Goal: Transaction & Acquisition: Purchase product/service

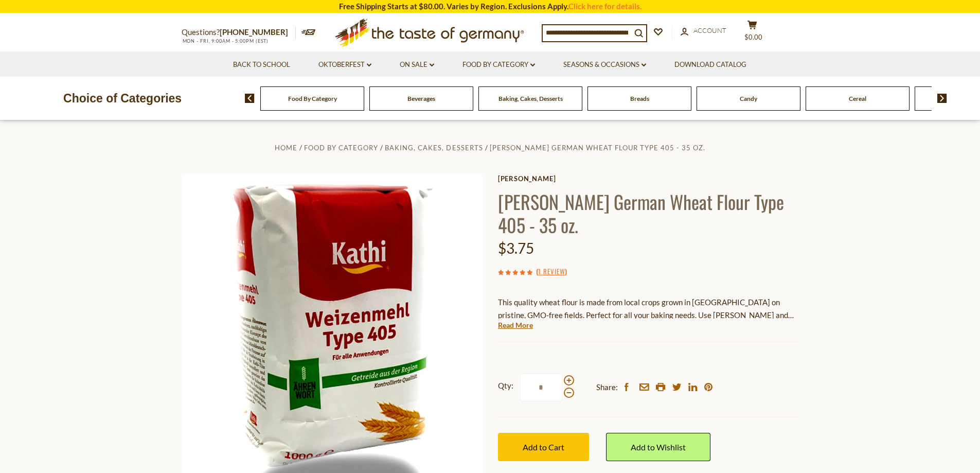
click at [305, 101] on span "Food By Category" at bounding box center [312, 99] width 49 height 8
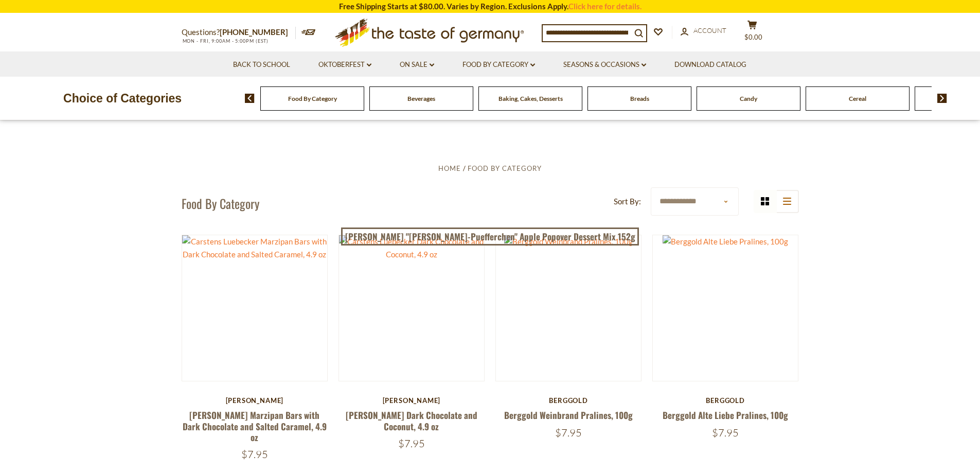
click at [364, 104] on div "Breads" at bounding box center [312, 98] width 104 height 24
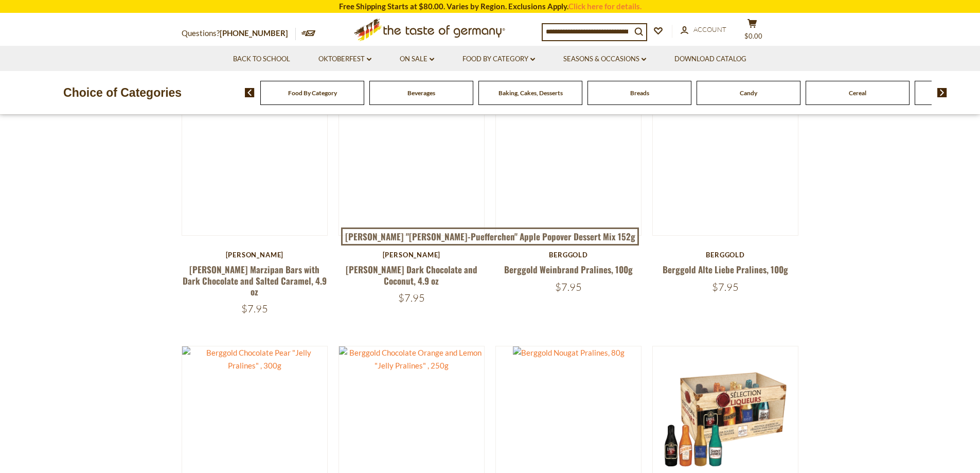
scroll to position [154, 0]
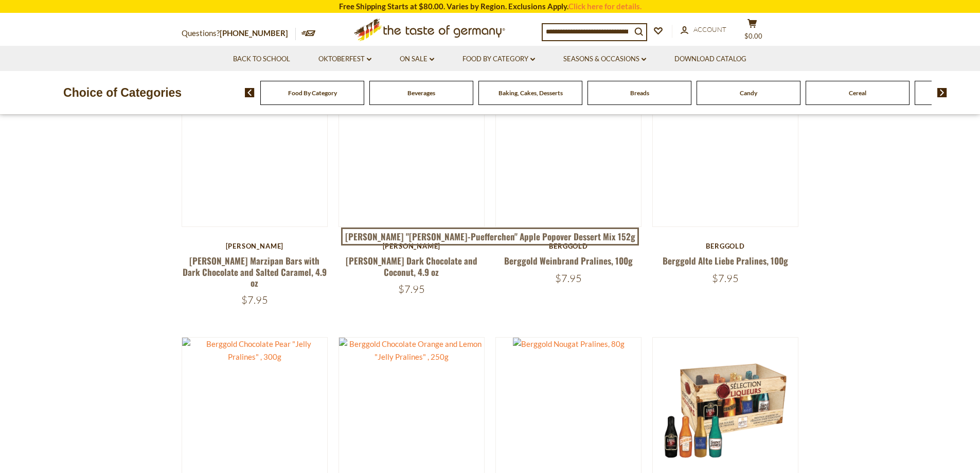
click at [364, 95] on div "Breads" at bounding box center [312, 93] width 104 height 24
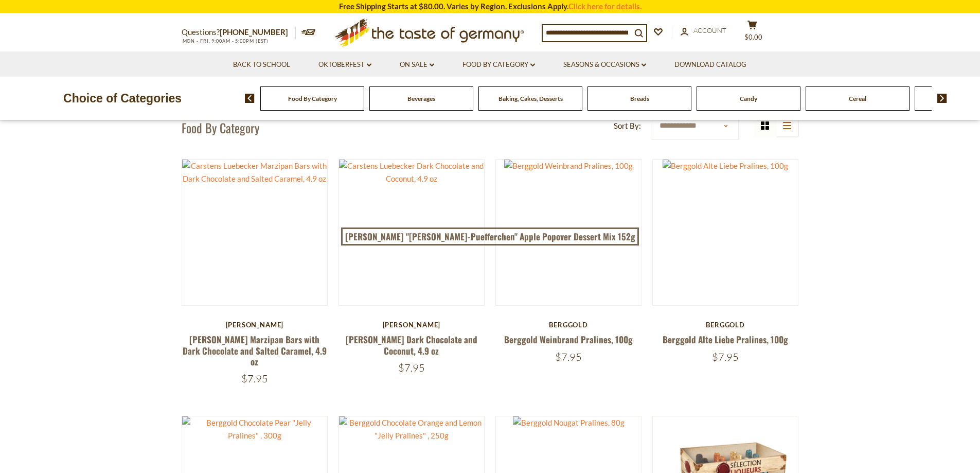
scroll to position [0, 0]
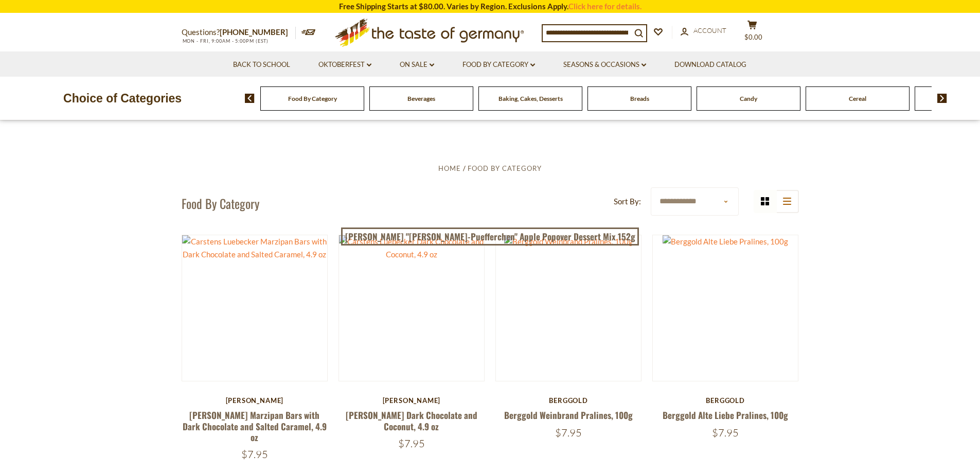
click at [313, 101] on span "Food By Category" at bounding box center [312, 99] width 49 height 8
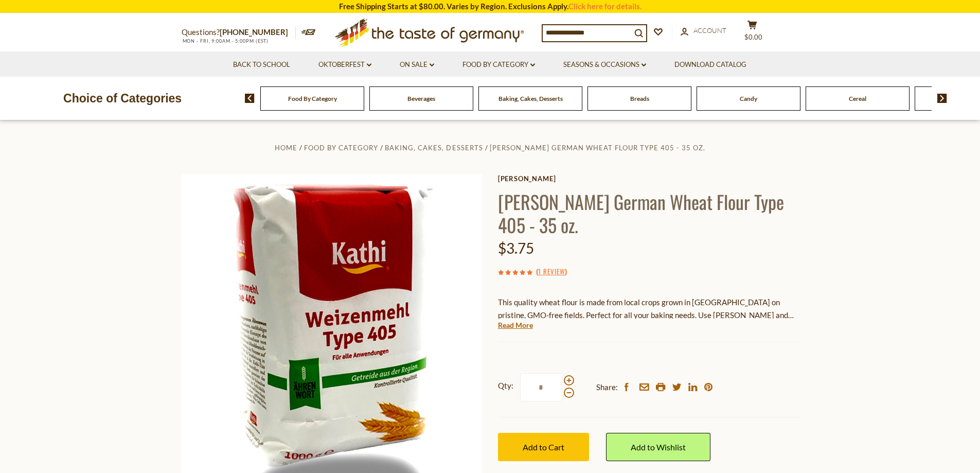
drag, startPoint x: 633, startPoint y: 32, endPoint x: 421, endPoint y: 14, distance: 212.8
click at [421, 14] on div "Questions? 800-881-6419 MON - FRI, 9:00AM - 5:00PM (EST) .st0{fill:#EDD300;} .s…" at bounding box center [490, 33] width 633 height 38
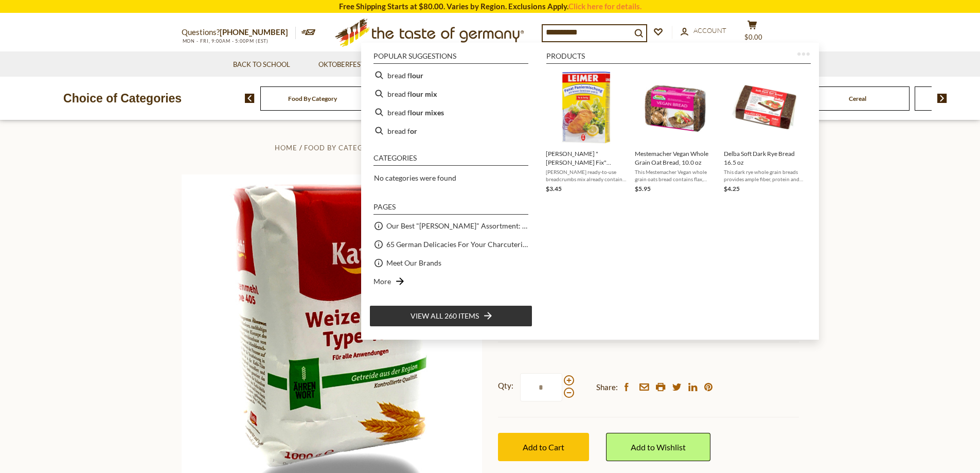
type input "**********"
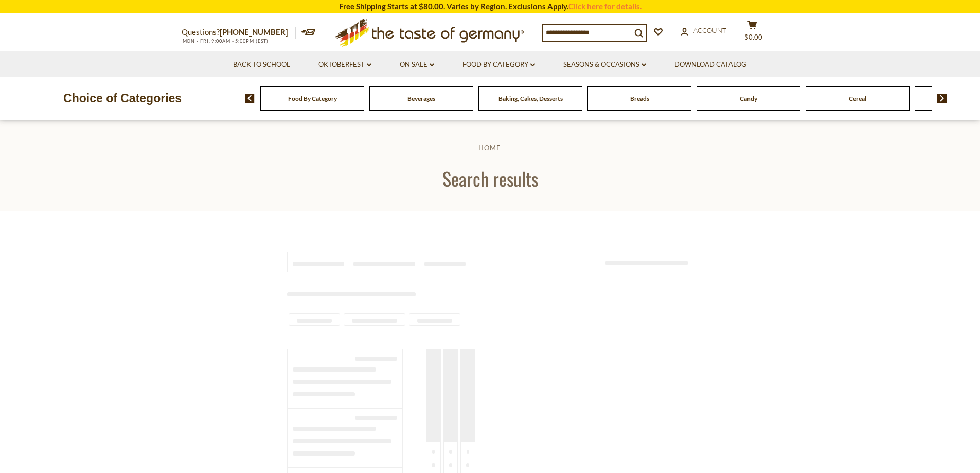
type input "**********"
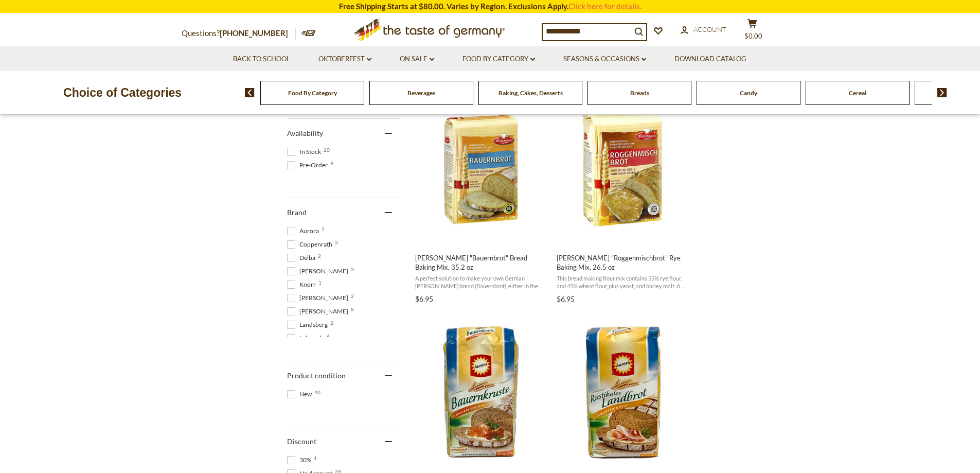
scroll to position [412, 0]
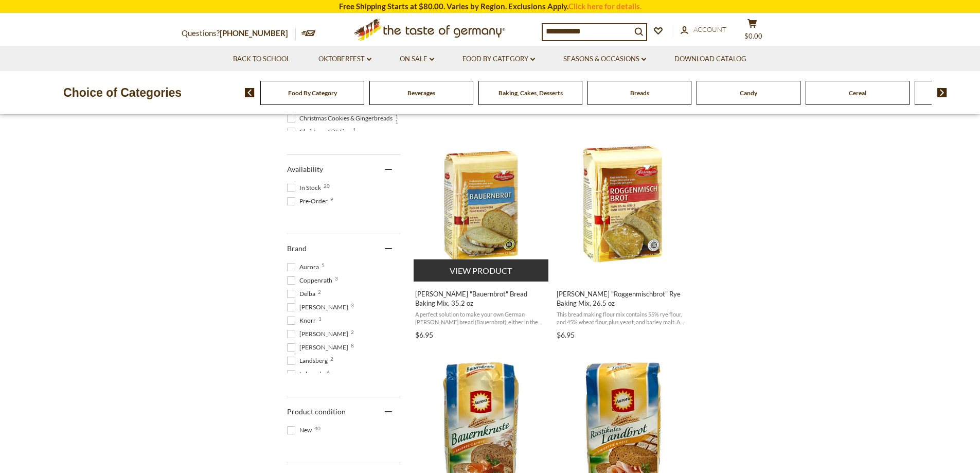
click at [483, 221] on img "Kuchenmeister" at bounding box center [482, 204] width 136 height 136
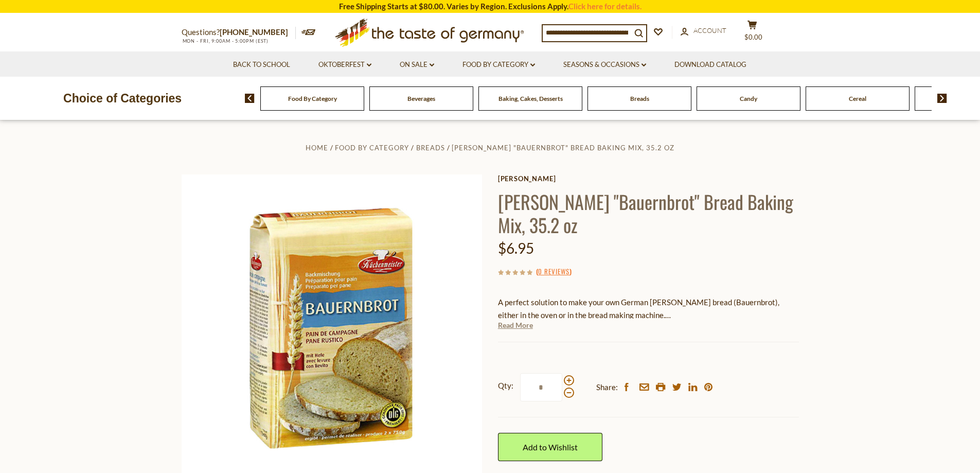
click at [506, 326] on link "Read More" at bounding box center [515, 325] width 35 height 10
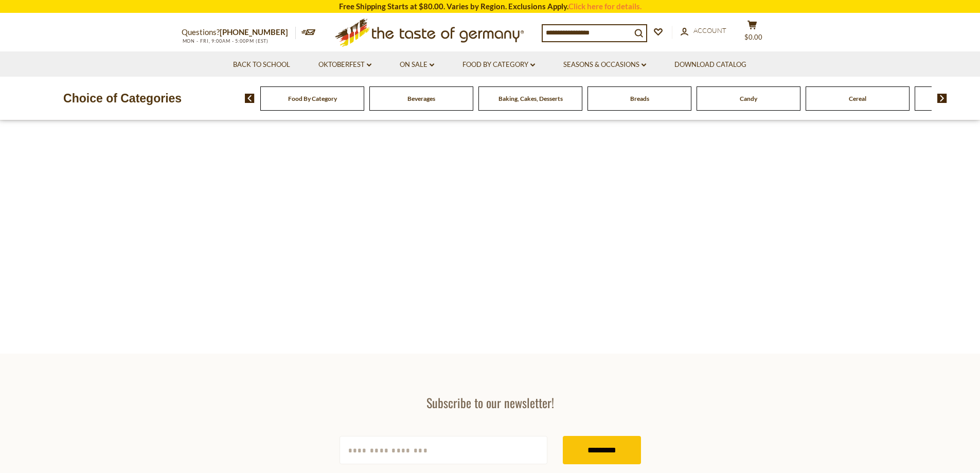
type input "**********"
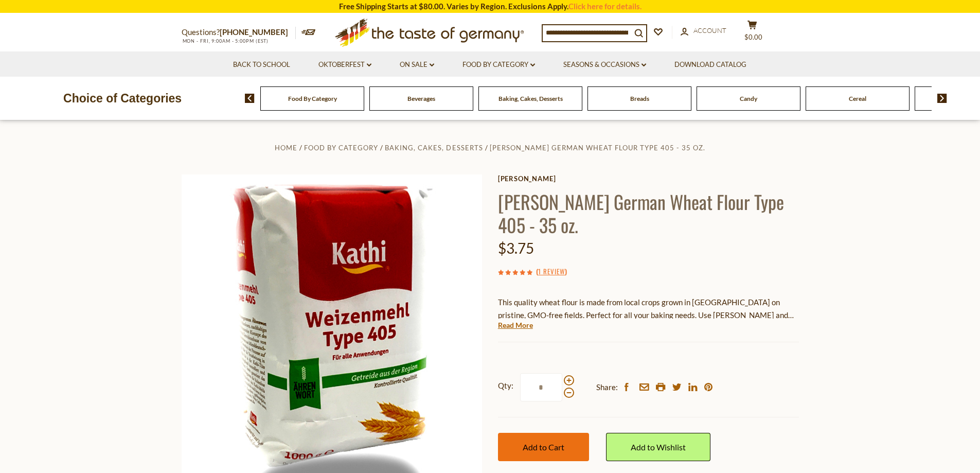
click at [539, 442] on span "Add to Cart" at bounding box center [544, 447] width 42 height 10
click at [945, 97] on img at bounding box center [942, 98] width 10 height 9
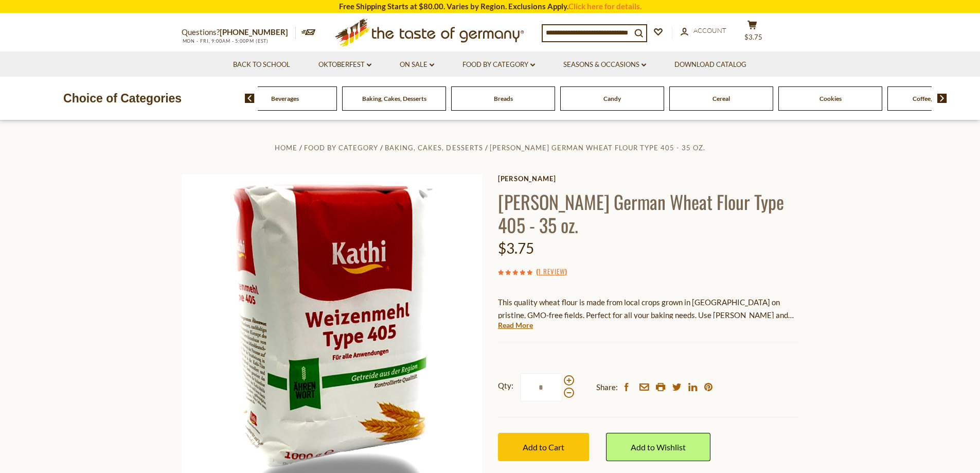
click at [945, 97] on img at bounding box center [942, 98] width 10 height 9
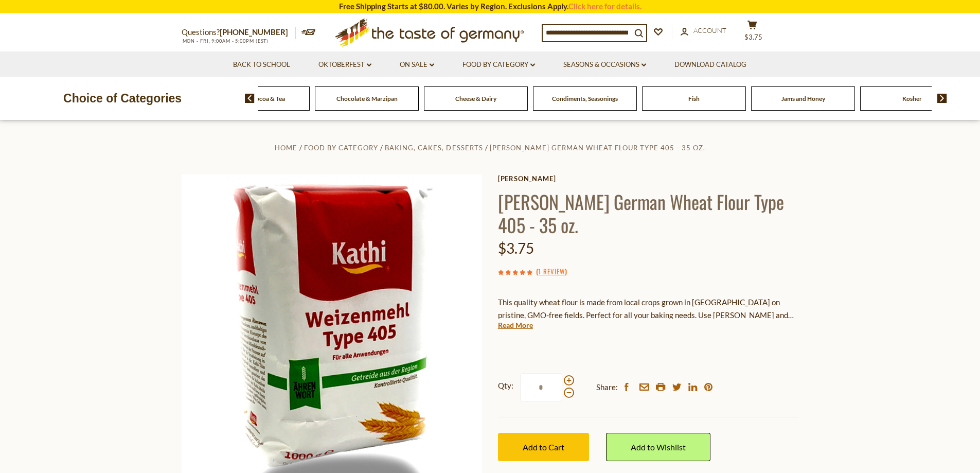
click at [945, 97] on img at bounding box center [942, 98] width 10 height 9
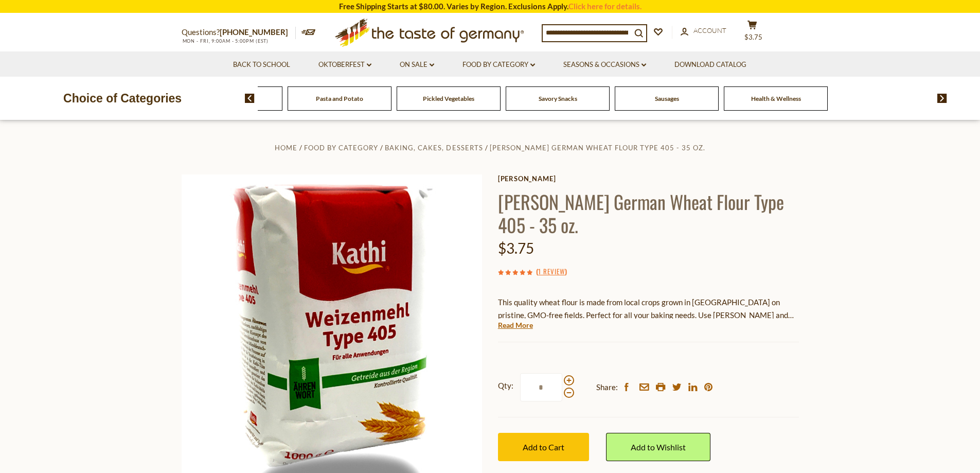
click at [945, 97] on img at bounding box center [942, 98] width 10 height 9
